Goal: Navigation & Orientation: Find specific page/section

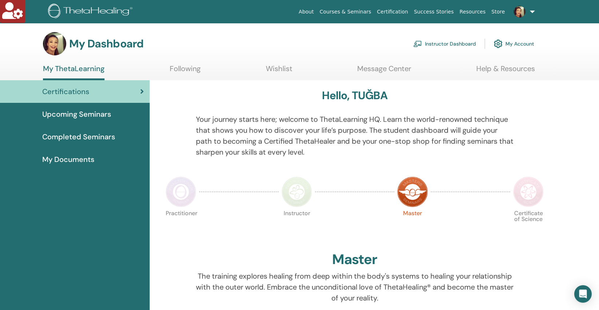
click at [513, 69] on link "Help & Resources" at bounding box center [506, 71] width 59 height 14
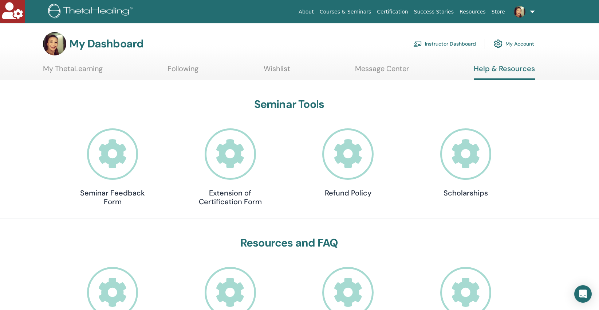
click at [465, 193] on h4 "Scholarships" at bounding box center [466, 192] width 73 height 9
click at [518, 44] on link "My Account" at bounding box center [514, 44] width 40 height 16
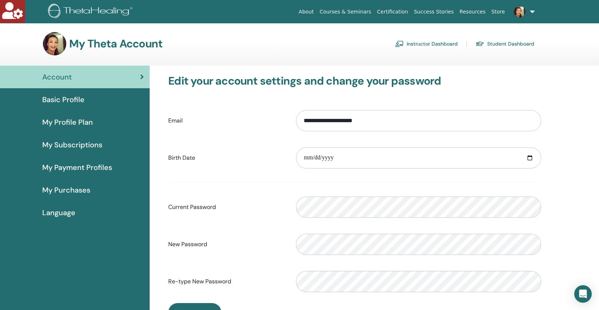
click at [441, 43] on link "Instructor Dashboard" at bounding box center [426, 44] width 63 height 12
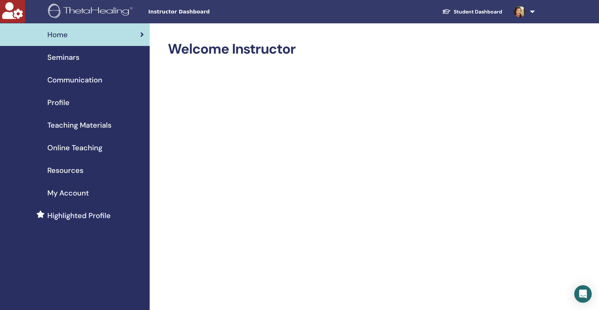
click at [75, 172] on span "Resources" at bounding box center [65, 170] width 36 height 11
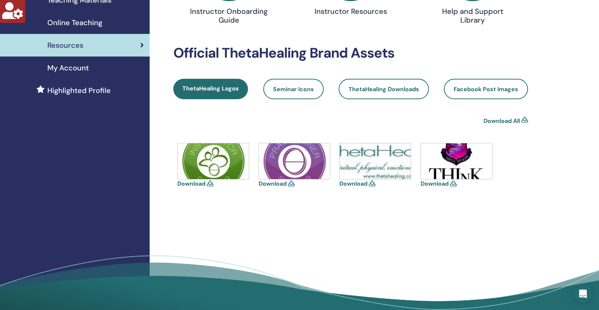
scroll to position [178, 0]
